Goal: Find specific page/section: Find specific page/section

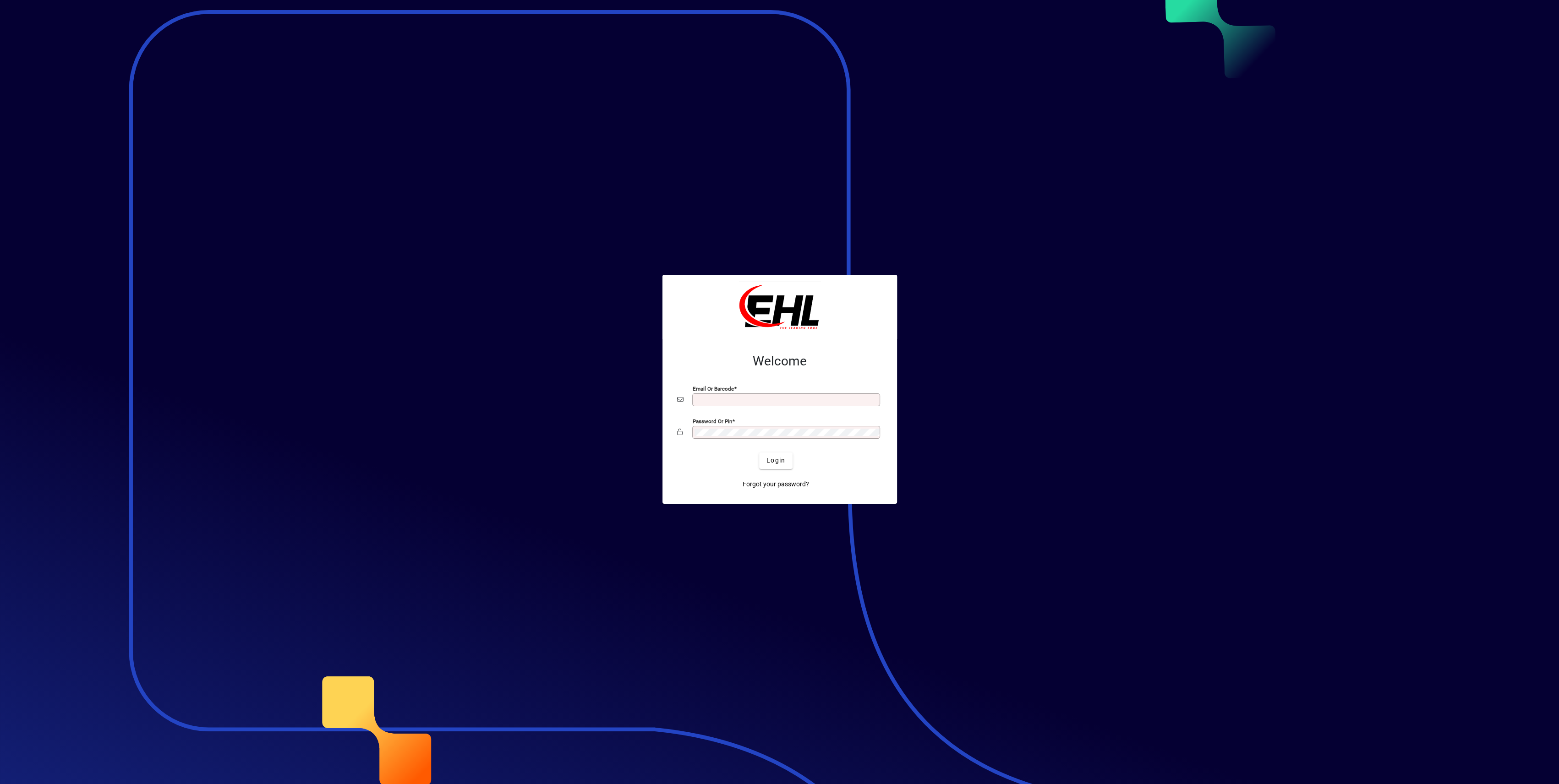
type input "**********"
click at [781, 459] on span "Login" at bounding box center [775, 460] width 19 height 10
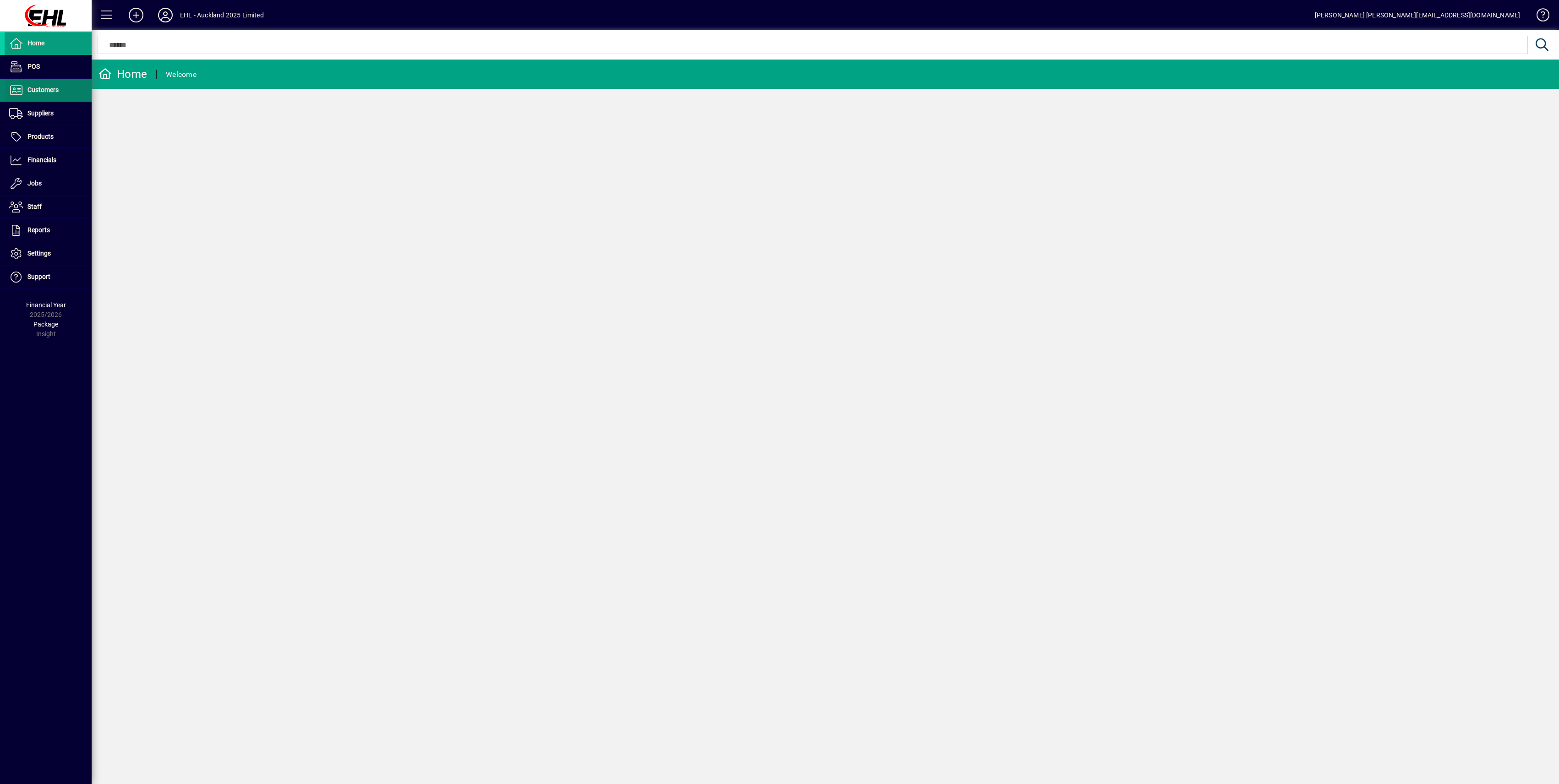
click at [42, 96] on span at bounding box center [48, 90] width 87 height 22
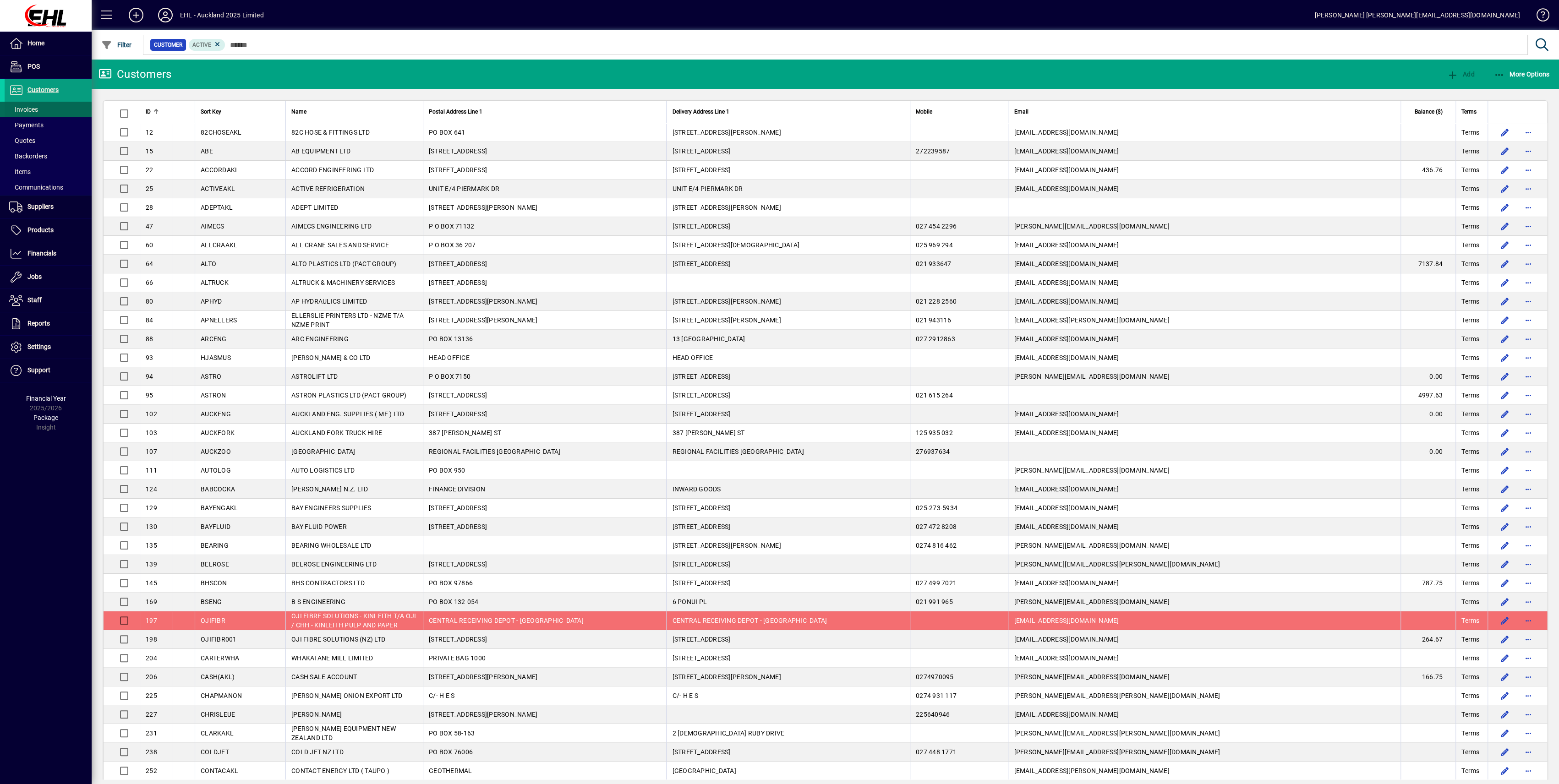
click at [37, 111] on span "Invoices" at bounding box center [24, 109] width 29 height 7
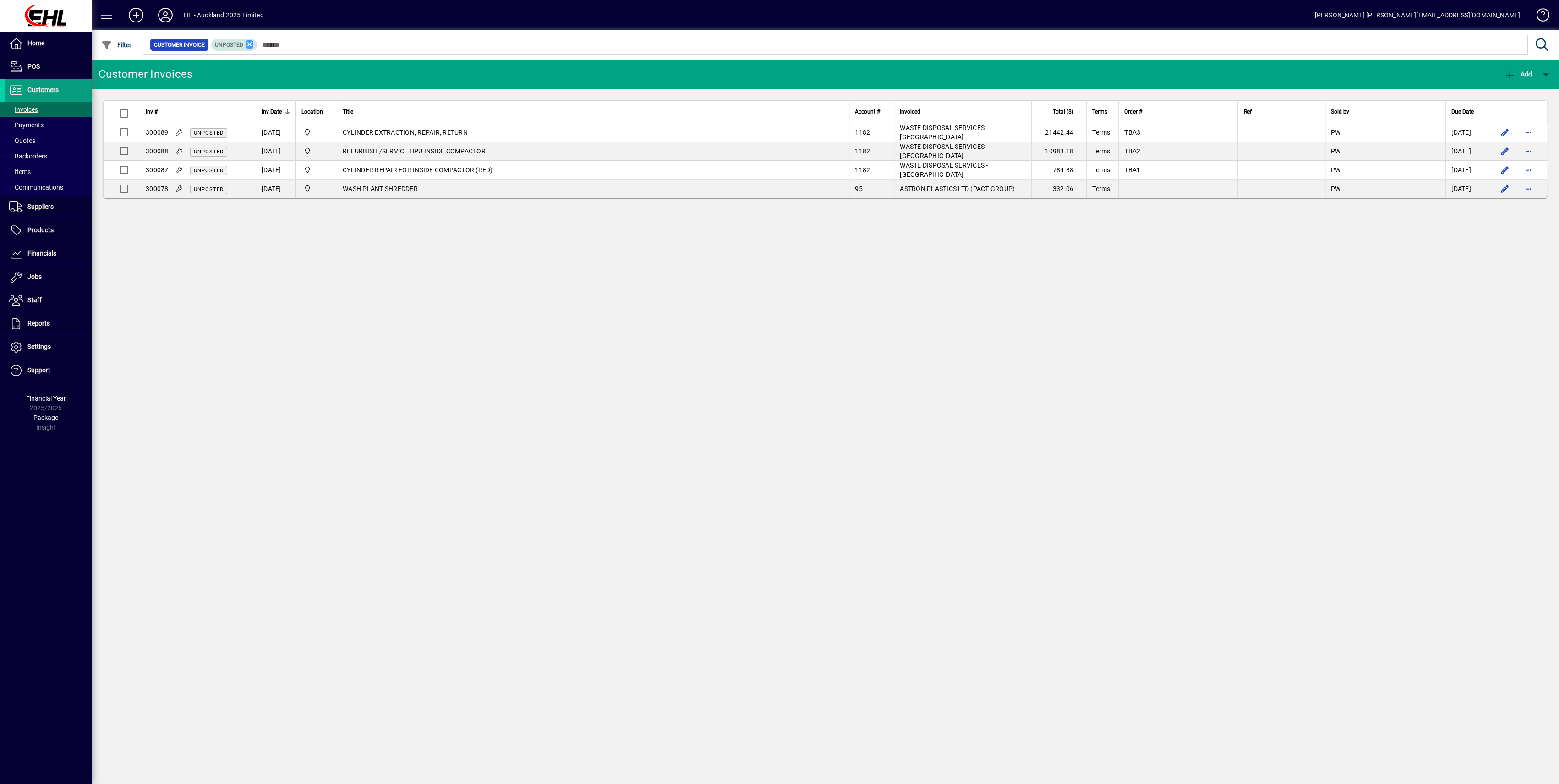
click at [248, 44] on icon at bounding box center [250, 45] width 8 height 8
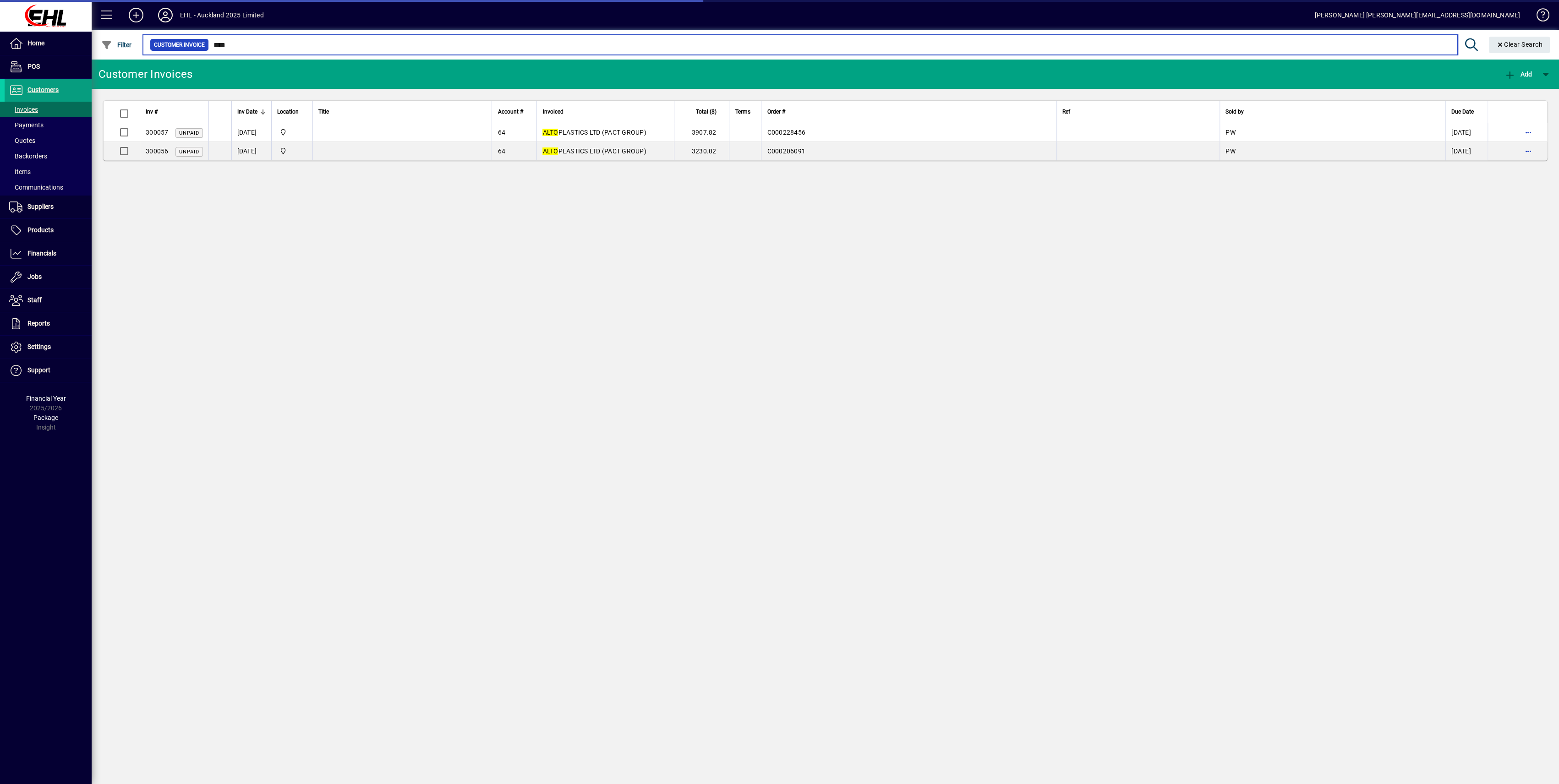
type input "****"
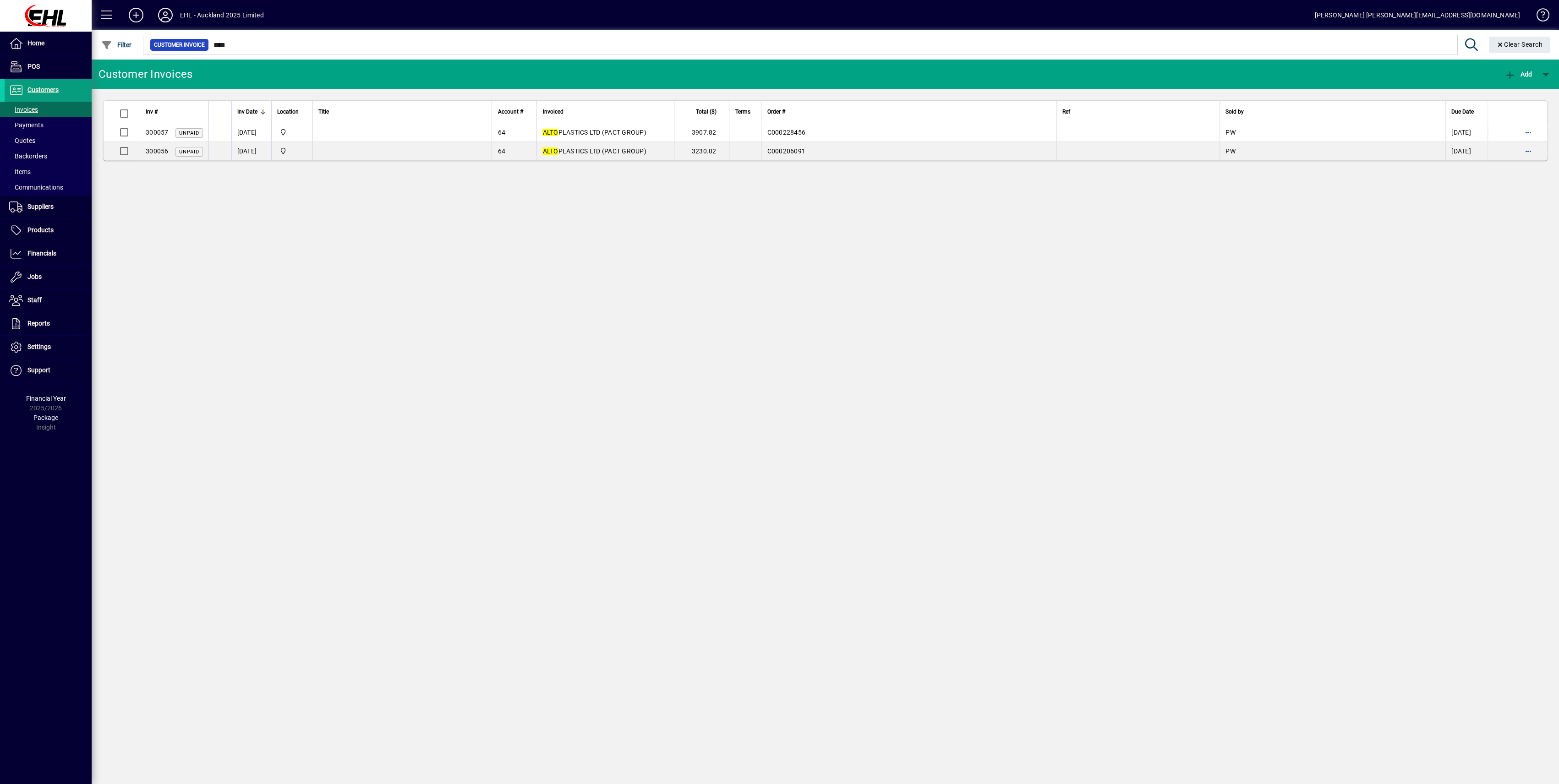
click at [517, 273] on div "Customer Invoices Add Inv # Inv Date Location Title Account # Invoiced Total ($…" at bounding box center [825, 422] width 1468 height 725
click at [29, 108] on span "Invoices" at bounding box center [24, 109] width 29 height 7
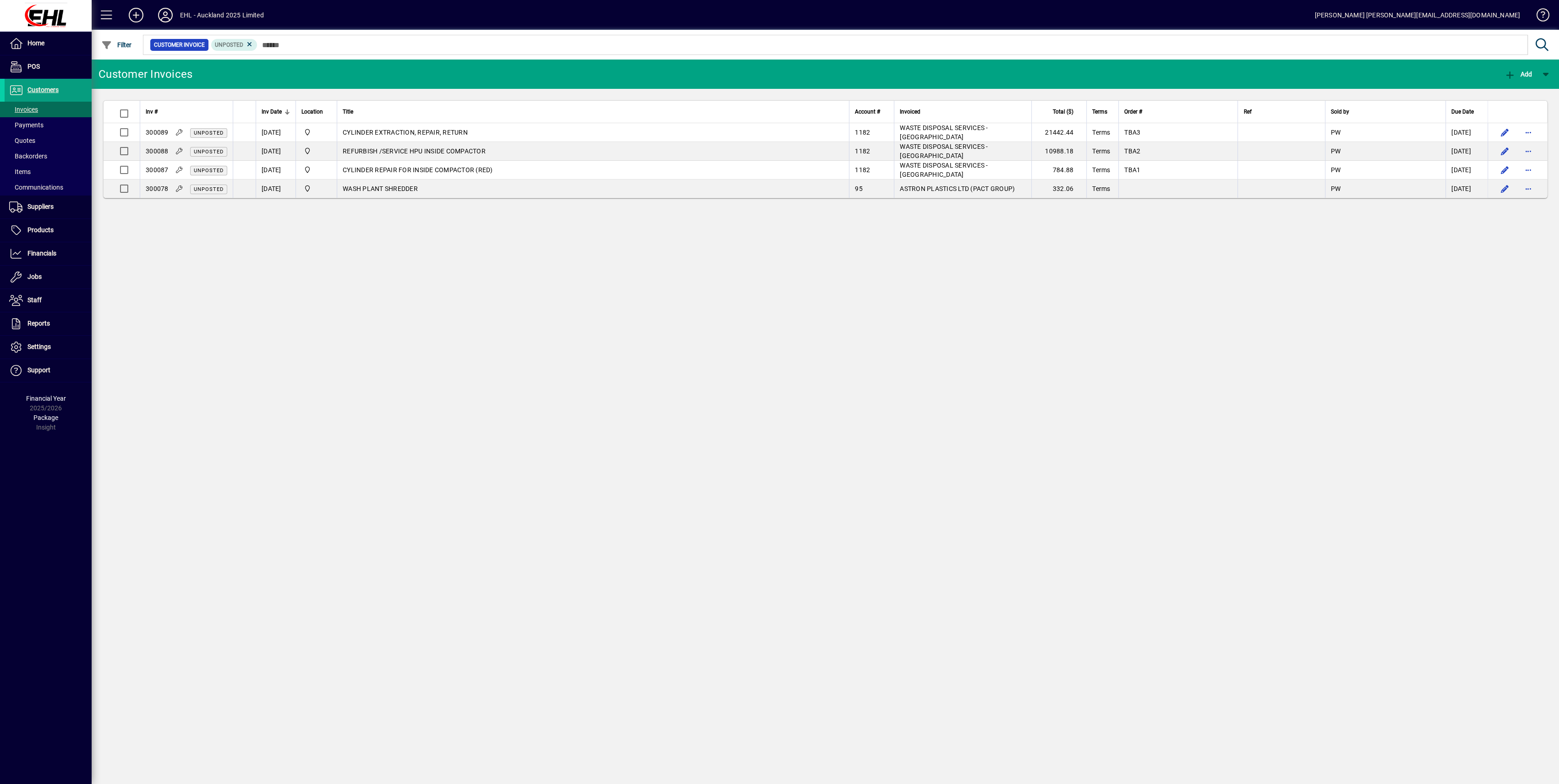
drag, startPoint x: 249, startPoint y: 47, endPoint x: 263, endPoint y: 246, distance: 199.5
click at [249, 46] on icon at bounding box center [250, 45] width 8 height 8
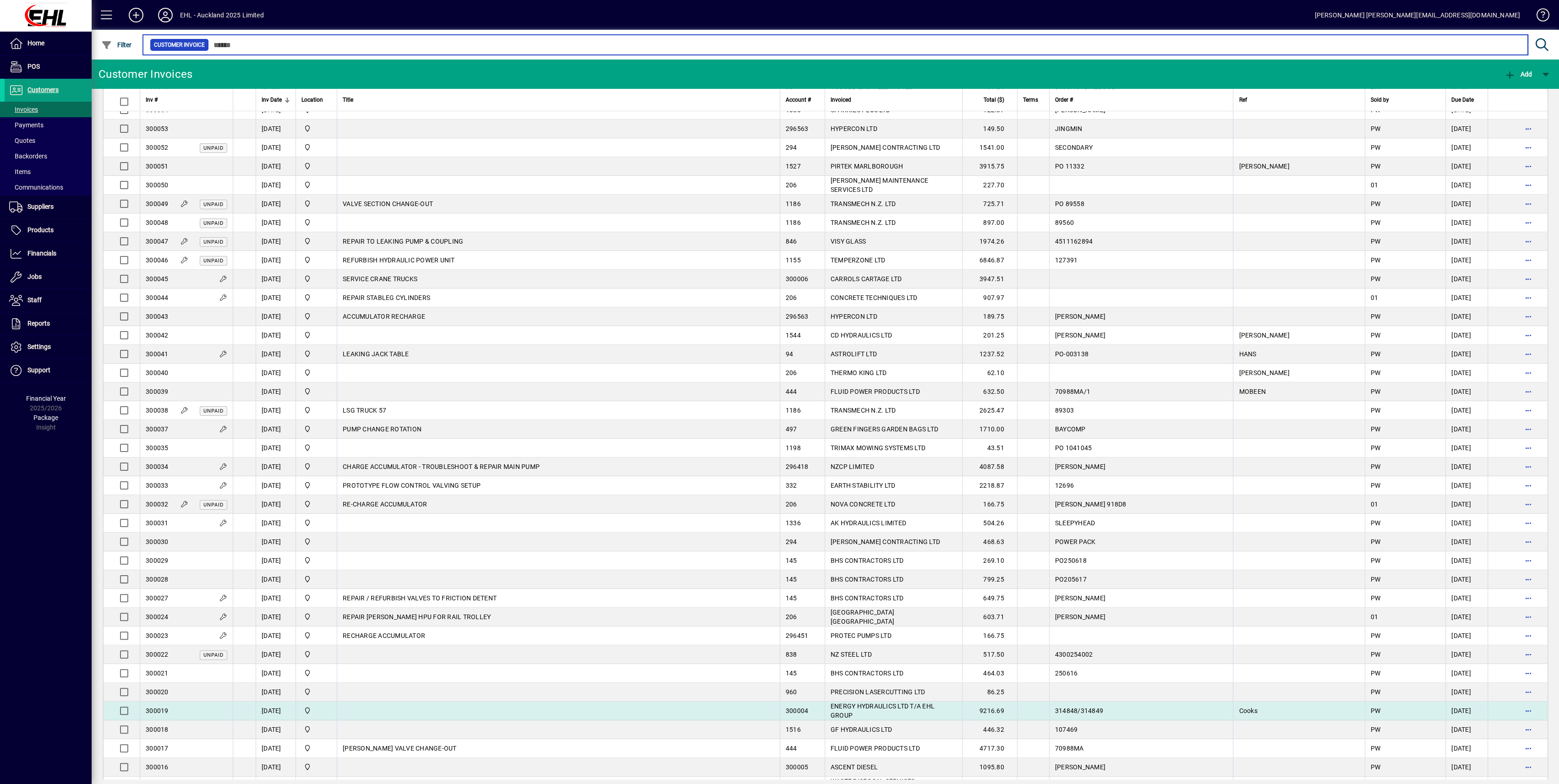
scroll to position [946, 0]
